Goal: Navigation & Orientation: Find specific page/section

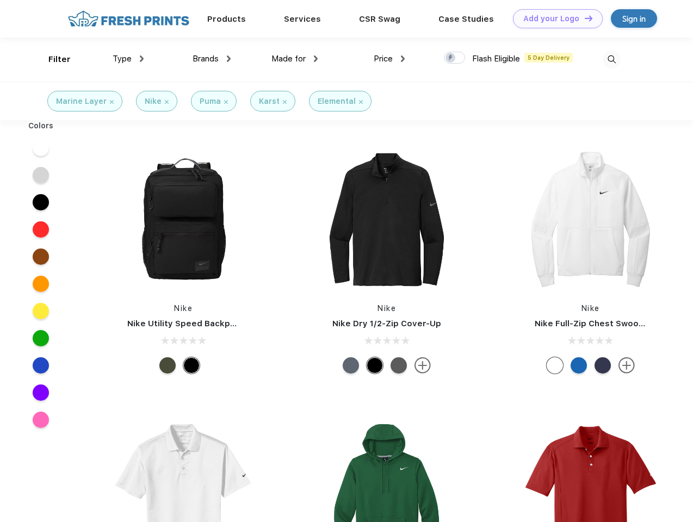
click at [554, 19] on link "Add your Logo Design Tool" at bounding box center [558, 18] width 90 height 19
click at [0, 0] on div "Design Tool" at bounding box center [0, 0] width 0 height 0
click at [584, 18] on link "Add your Logo Design Tool" at bounding box center [558, 18] width 90 height 19
click at [52, 59] on div "Filter" at bounding box center [59, 59] width 22 height 13
click at [128, 59] on span "Type" at bounding box center [122, 59] width 19 height 10
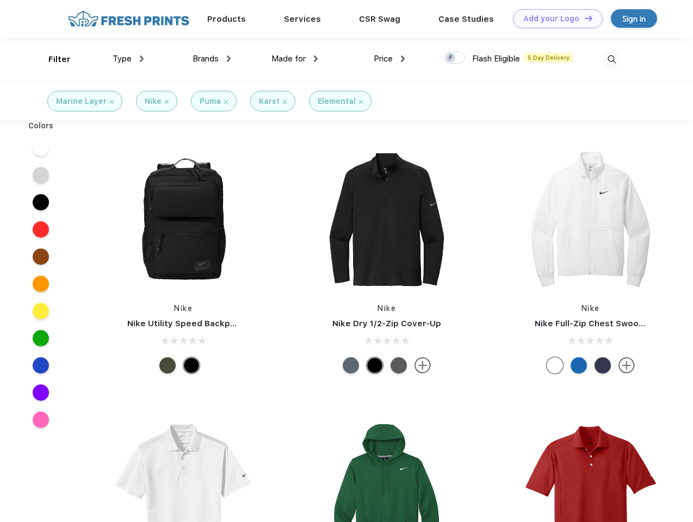
click at [212, 59] on span "Brands" at bounding box center [206, 59] width 26 height 10
click at [295, 59] on span "Made for" at bounding box center [289, 59] width 34 height 10
click at [390, 59] on span "Price" at bounding box center [383, 59] width 19 height 10
click at [455, 58] on div at bounding box center [454, 58] width 21 height 12
click at [451, 58] on input "checkbox" at bounding box center [447, 54] width 7 height 7
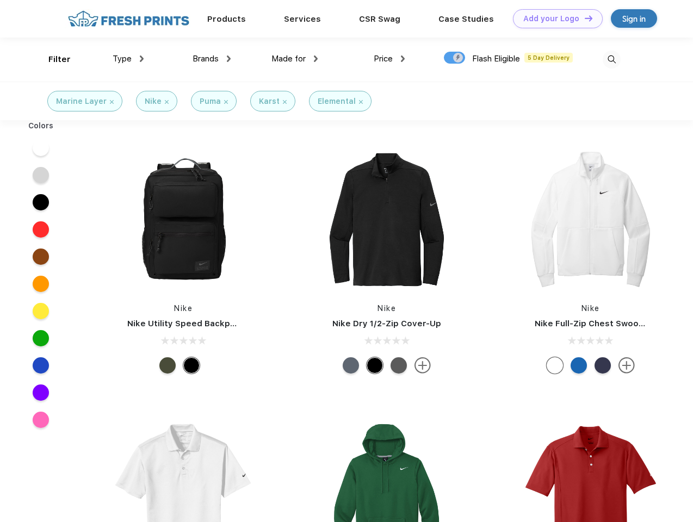
click at [612, 59] on img at bounding box center [612, 60] width 18 height 18
